Goal: Task Accomplishment & Management: Use online tool/utility

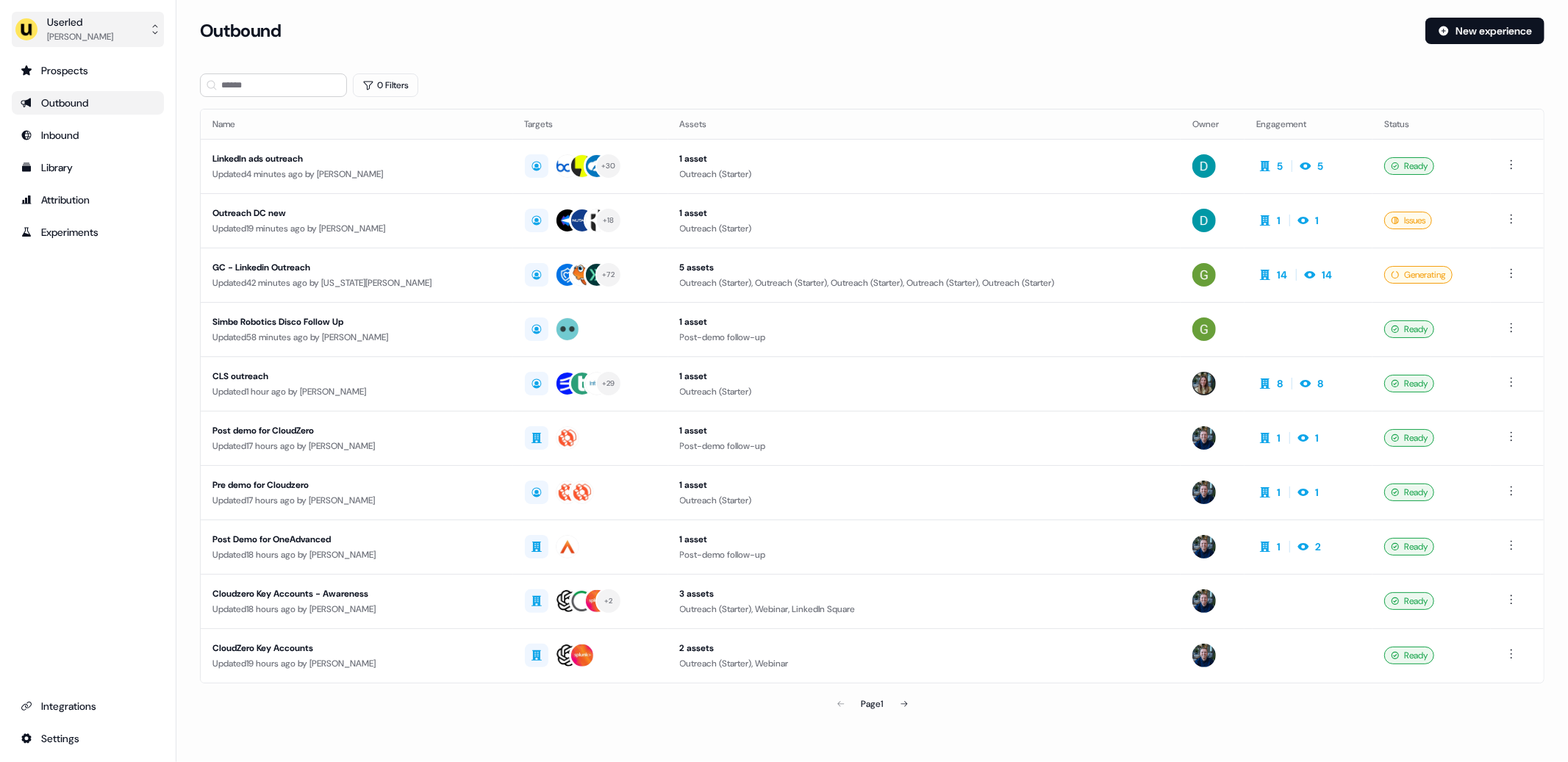
click at [56, 15] on div "Userled" at bounding box center [80, 22] width 66 height 15
click at [85, 63] on div "Impersonate (Admin)" at bounding box center [87, 69] width 139 height 26
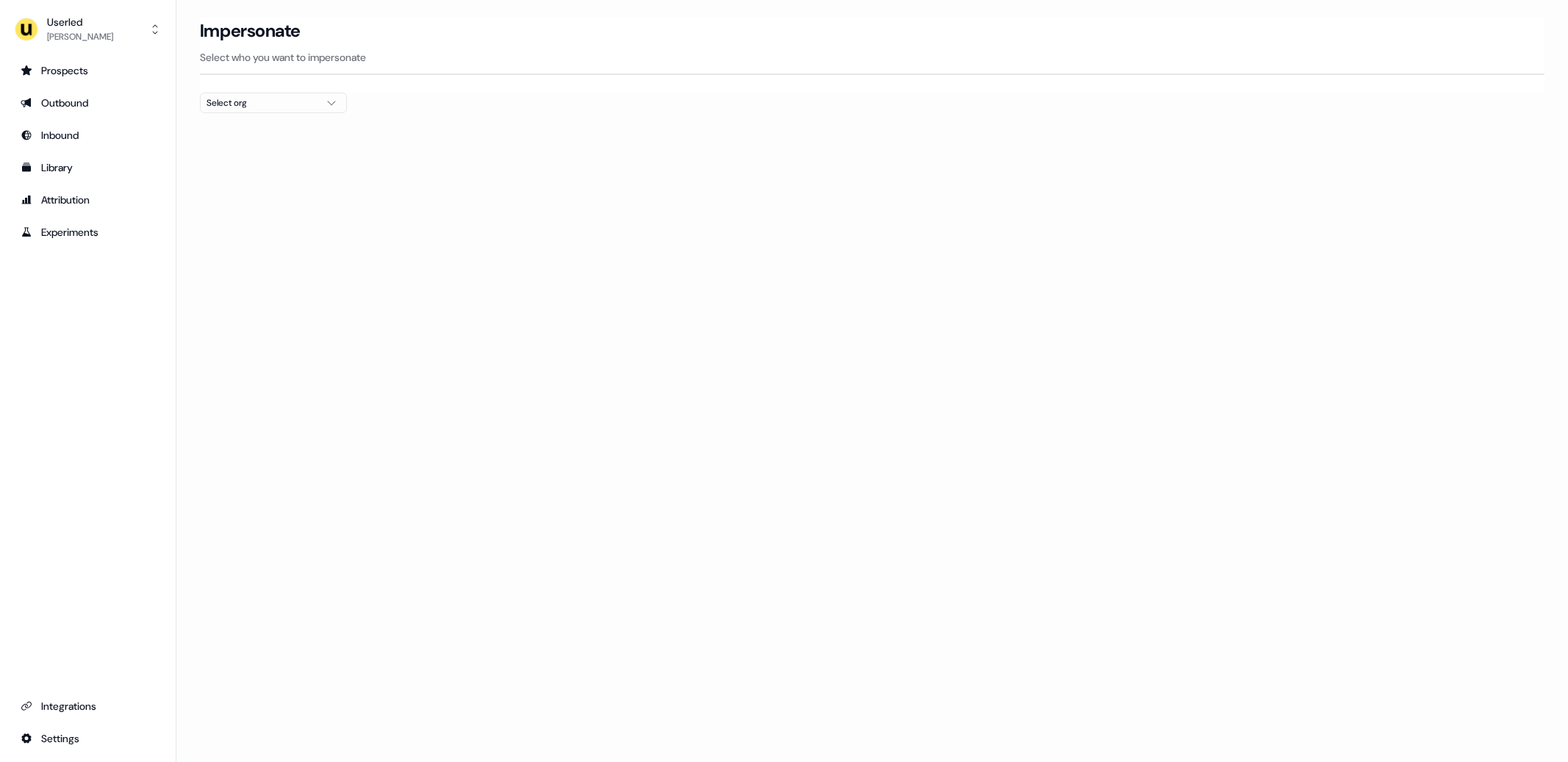
click at [215, 93] on div "Impersonate Select who you want to impersonate" at bounding box center [872, 55] width 1344 height 75
click at [235, 102] on div "Select org" at bounding box center [262, 102] width 110 height 15
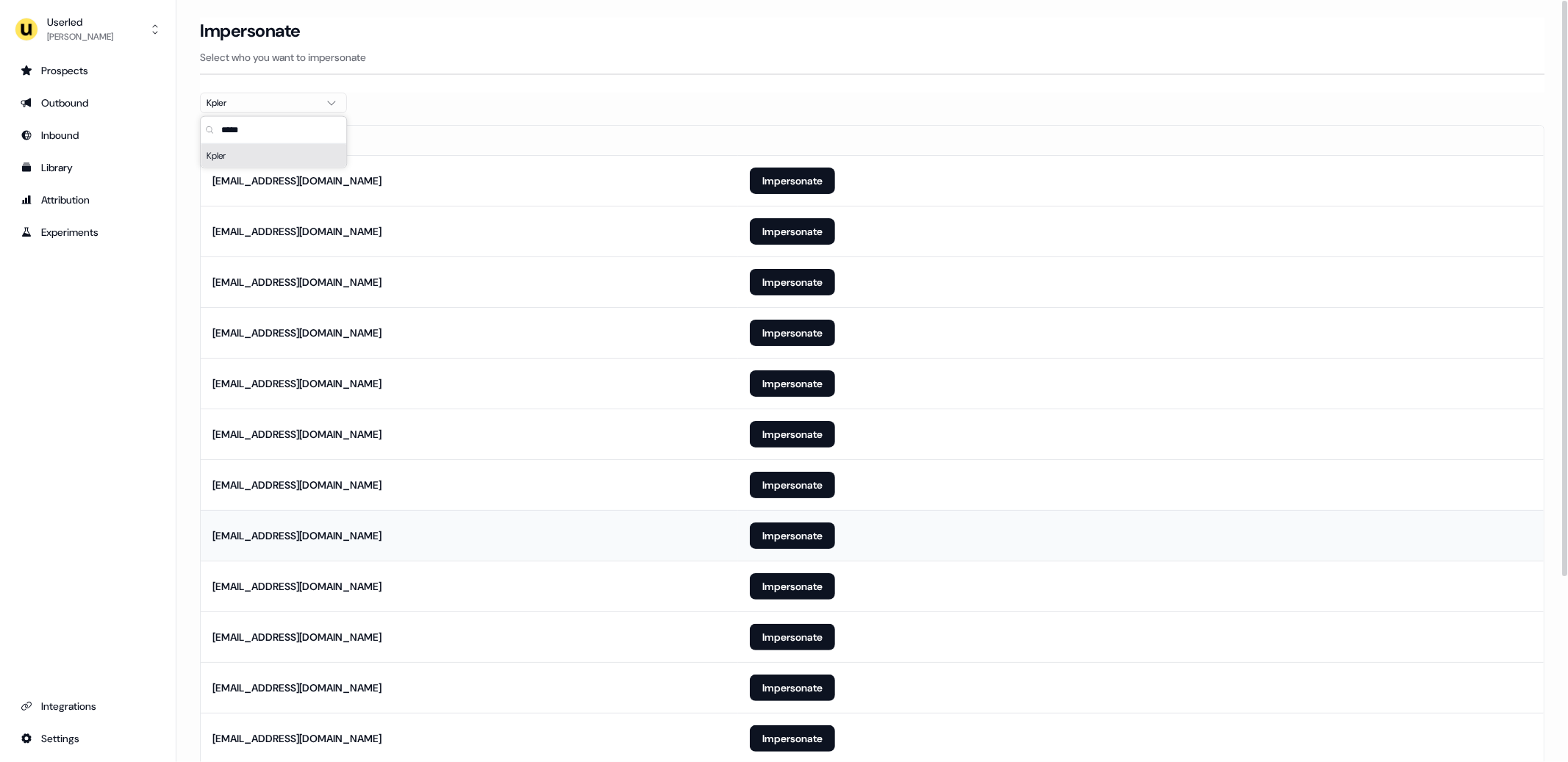
scroll to position [246, 0]
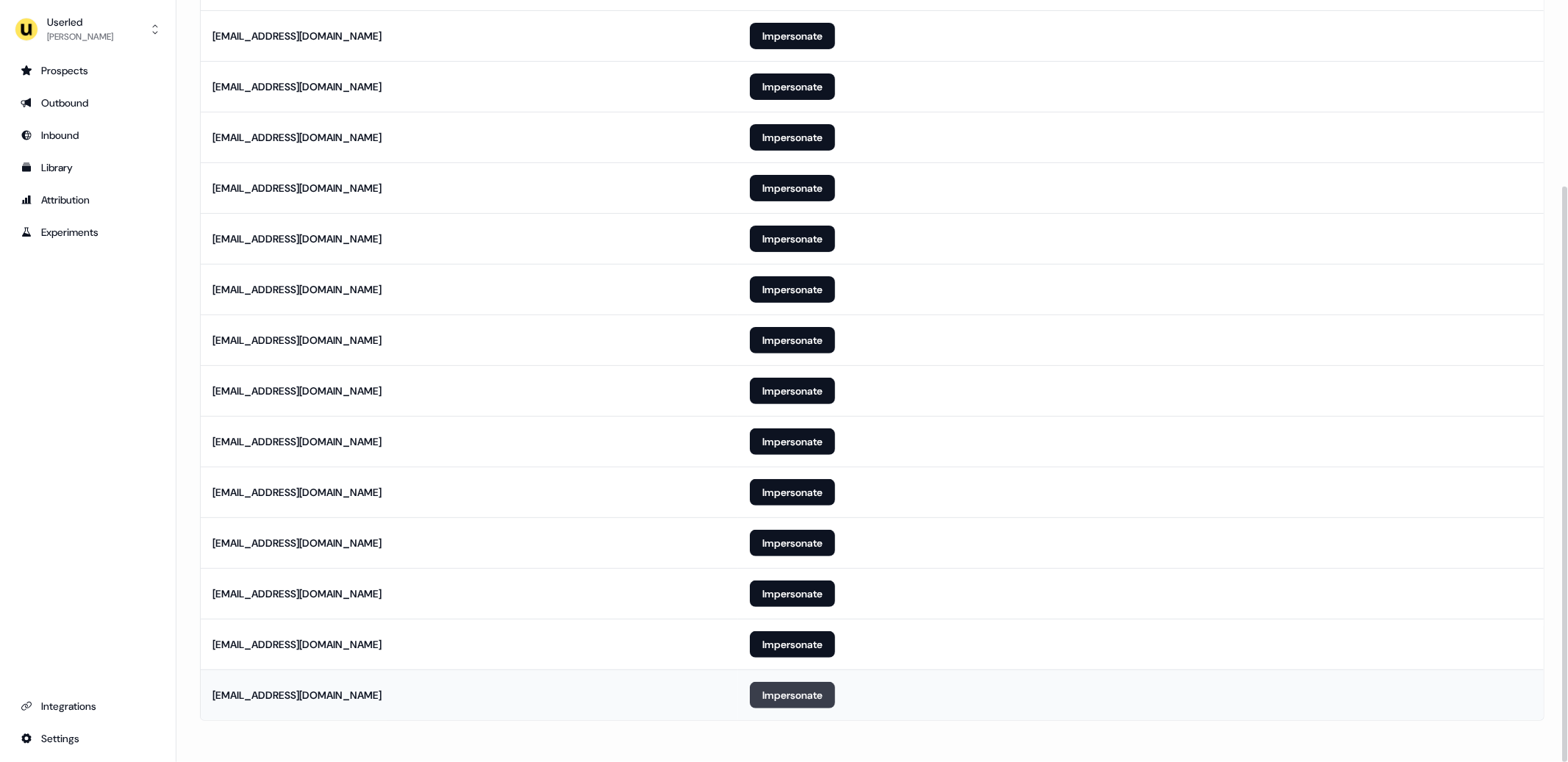
type input "*****"
click at [783, 687] on button "Impersonate" at bounding box center [792, 695] width 85 height 26
